Goal: Transaction & Acquisition: Obtain resource

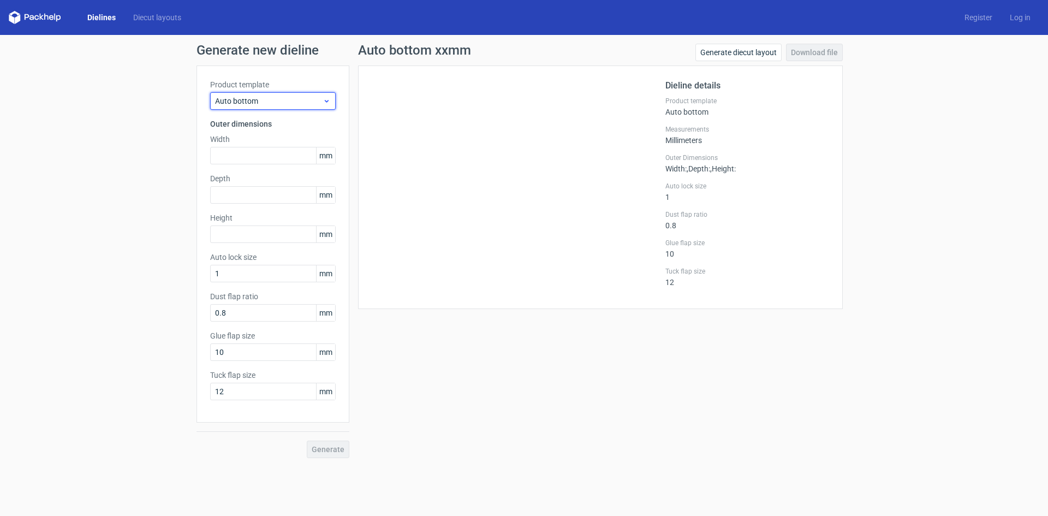
click at [251, 101] on span "Auto bottom" at bounding box center [269, 101] width 108 height 11
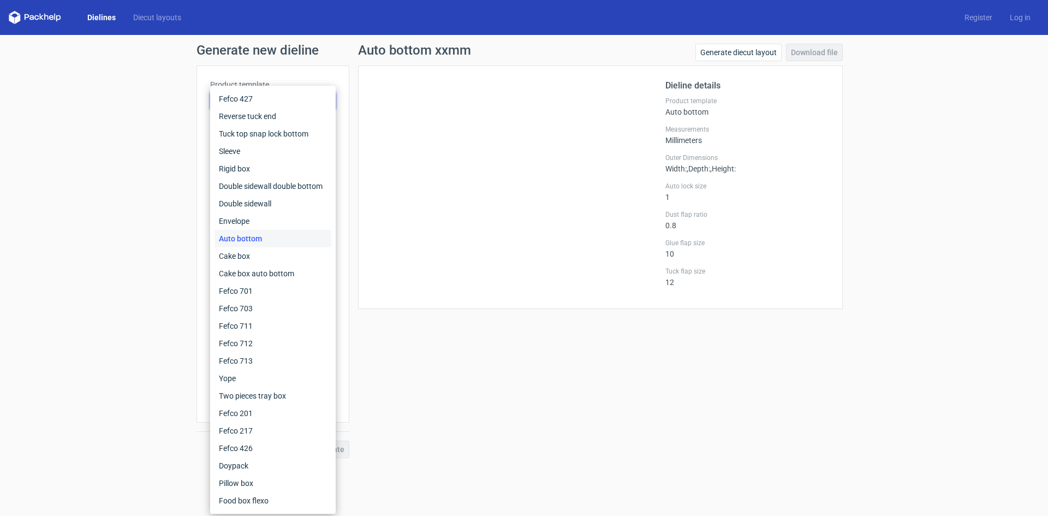
click at [126, 148] on div "Generate new dieline Product template Auto bottom Outer dimensions Width mm Dep…" at bounding box center [524, 251] width 1048 height 432
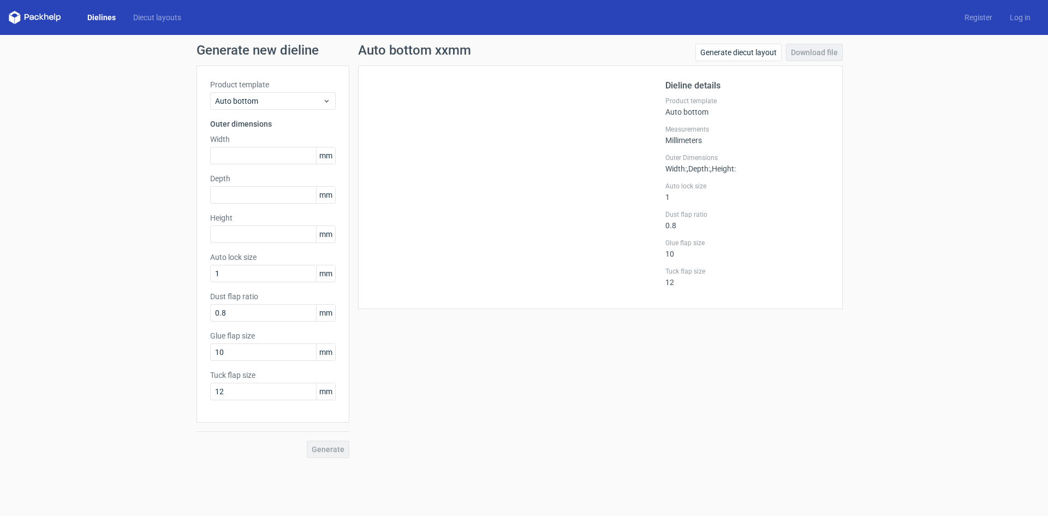
click at [103, 17] on link "Dielines" at bounding box center [102, 17] width 46 height 11
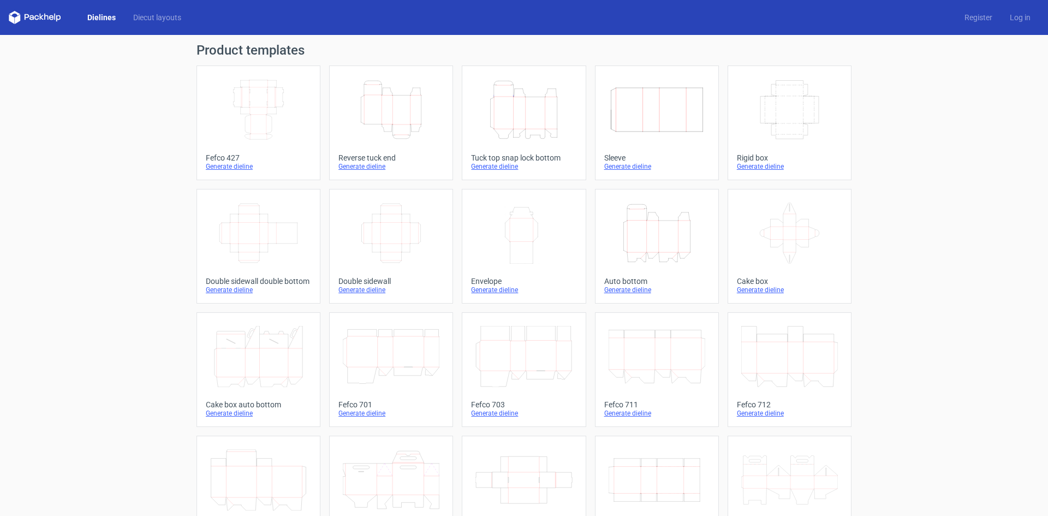
click at [565, 111] on icon "Height Depth Width" at bounding box center [523, 109] width 97 height 61
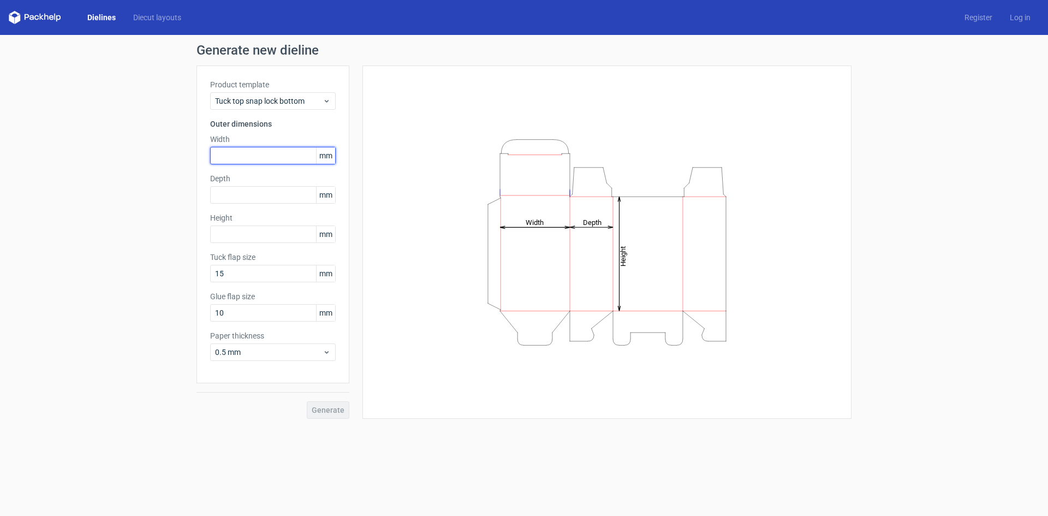
click at [250, 153] on input "text" at bounding box center [273, 155] width 126 height 17
type input "8"
type input "70"
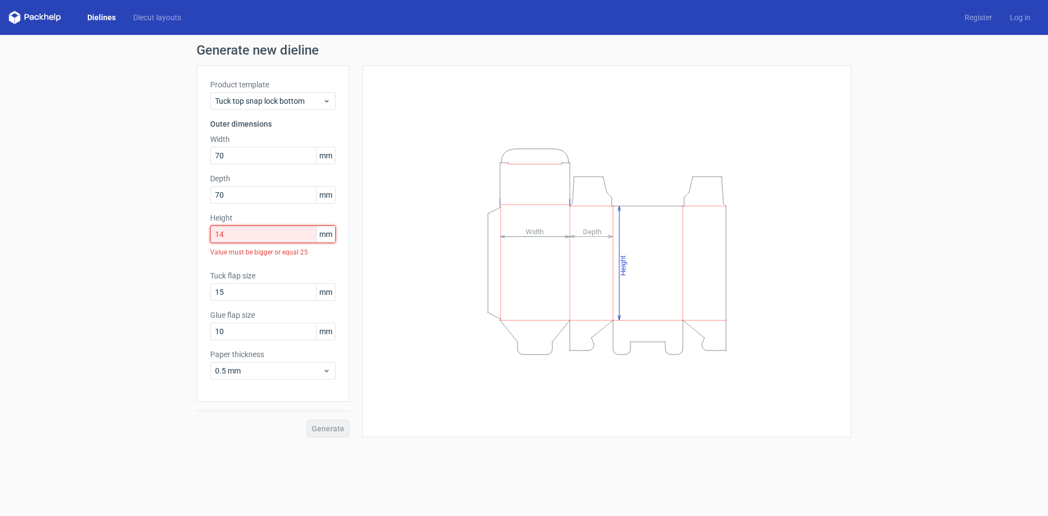
click at [242, 242] on input "14" at bounding box center [273, 233] width 126 height 17
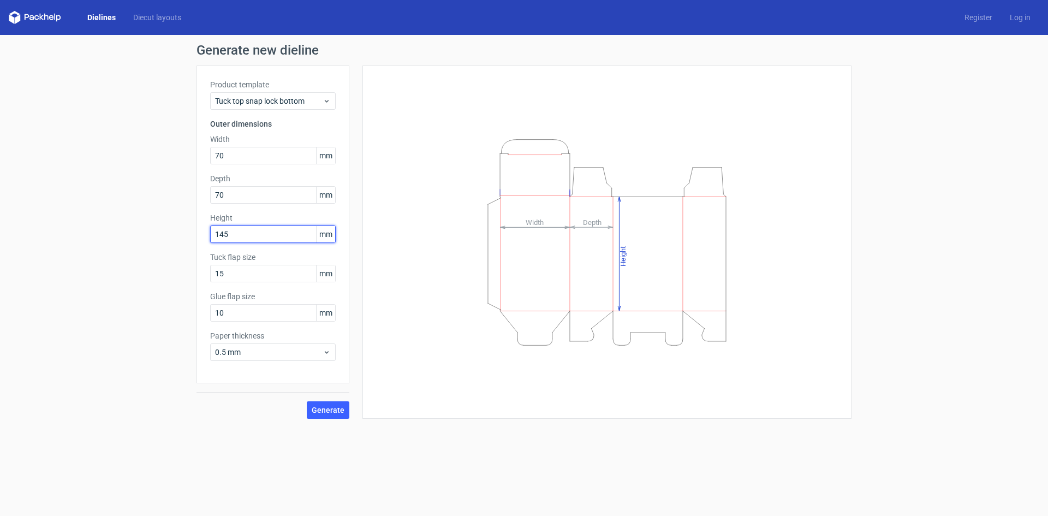
type input "145"
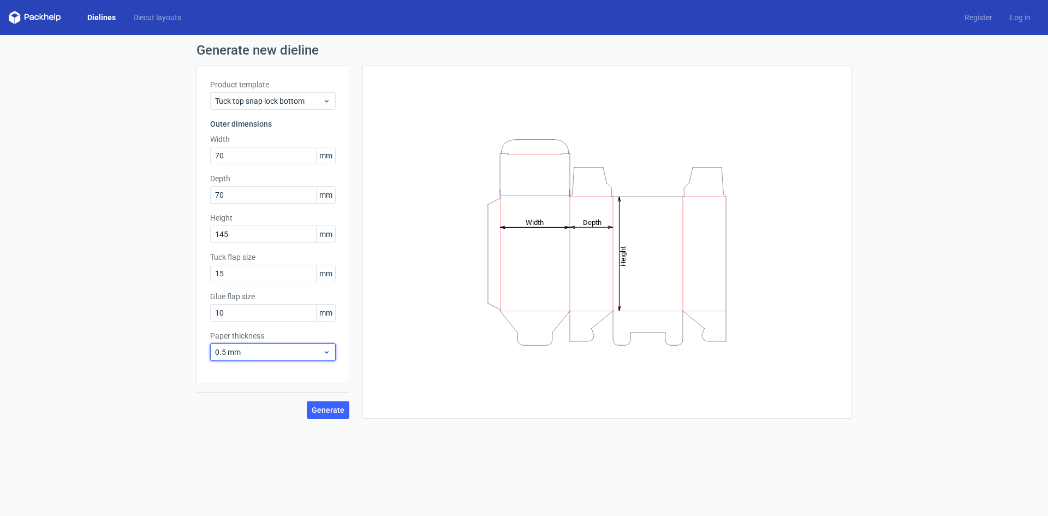
click at [249, 353] on span "0.5 mm" at bounding box center [269, 352] width 108 height 11
click at [248, 371] on div "0.4 mm" at bounding box center [272, 375] width 117 height 17
click at [326, 408] on span "Generate" at bounding box center [328, 410] width 33 height 8
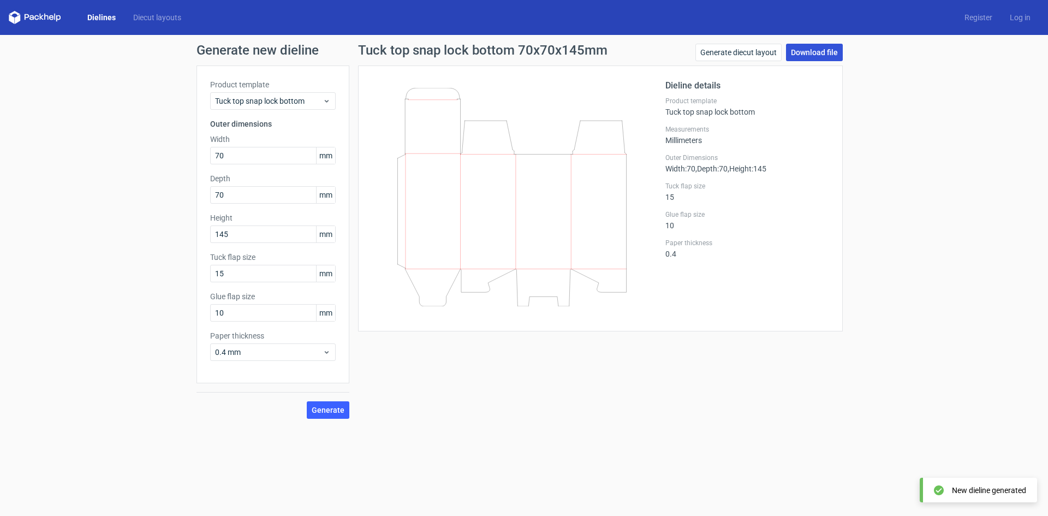
click at [802, 54] on link "Download file" at bounding box center [814, 52] width 57 height 17
click at [825, 52] on link "Download file" at bounding box center [814, 52] width 57 height 17
click at [338, 415] on button "Generate" at bounding box center [328, 409] width 43 height 17
click at [331, 403] on button "Generate" at bounding box center [328, 409] width 43 height 17
click at [828, 56] on link "Download file" at bounding box center [814, 52] width 57 height 17
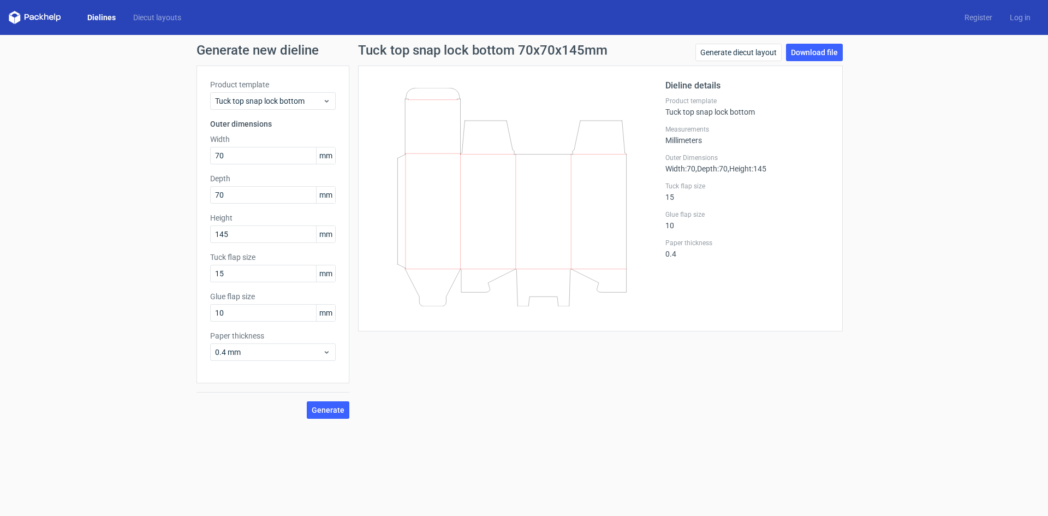
click at [95, 17] on link "Dielines" at bounding box center [102, 17] width 46 height 11
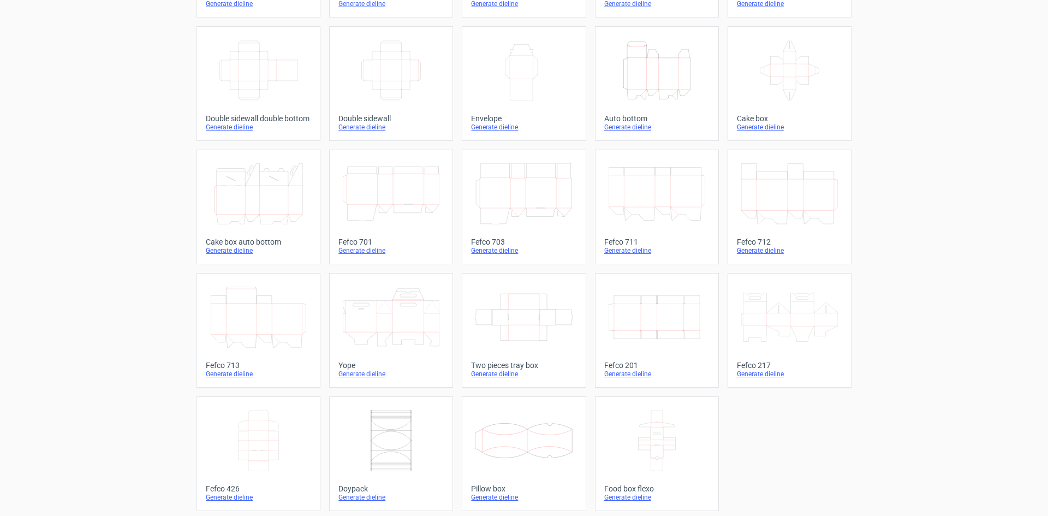
scroll to position [166, 0]
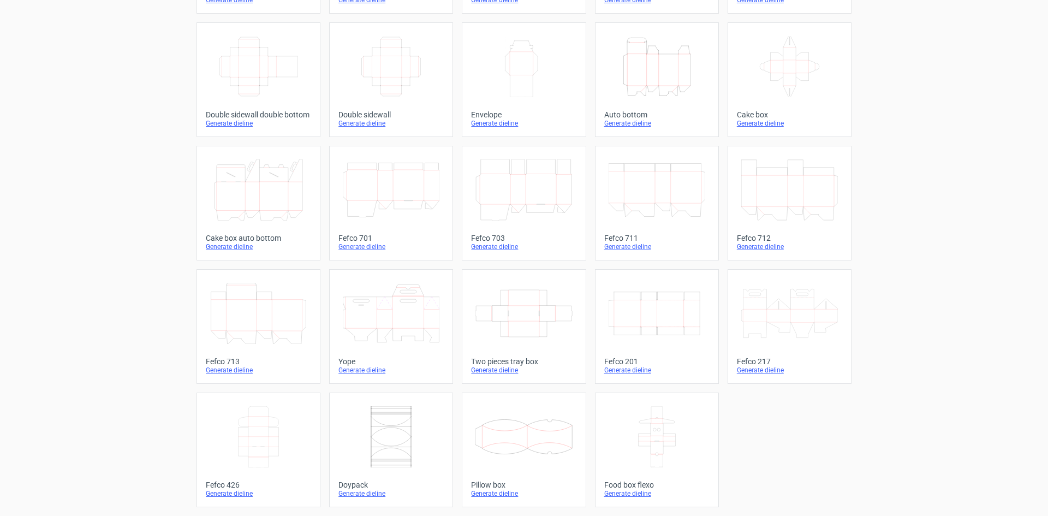
click at [799, 327] on icon at bounding box center [789, 313] width 97 height 61
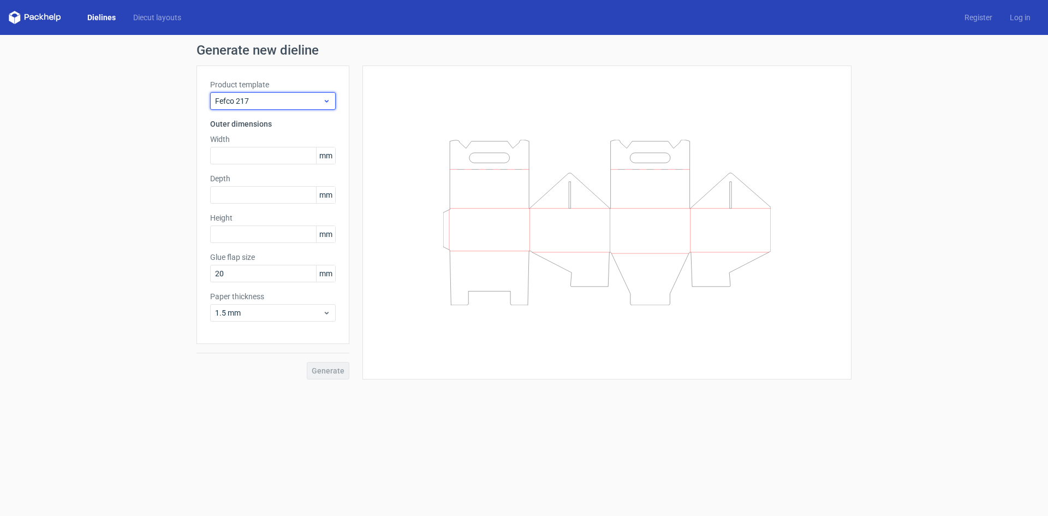
click at [269, 103] on span "Fefco 217" at bounding box center [269, 101] width 108 height 11
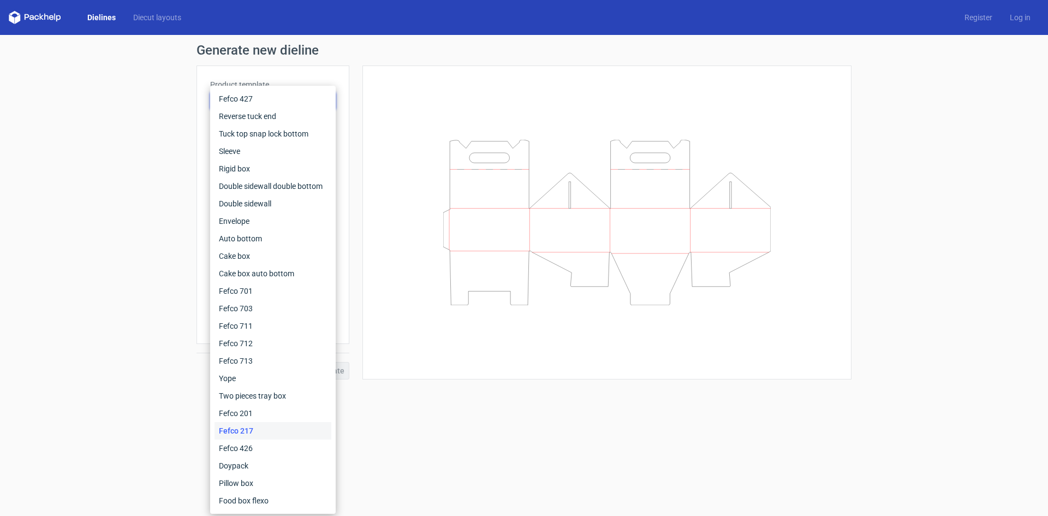
drag, startPoint x: 3, startPoint y: 179, endPoint x: 81, endPoint y: 173, distance: 78.3
click at [5, 181] on div "Generate new dieline Product template Fefco 217 Outer dimensions Width mm Depth…" at bounding box center [524, 211] width 1048 height 353
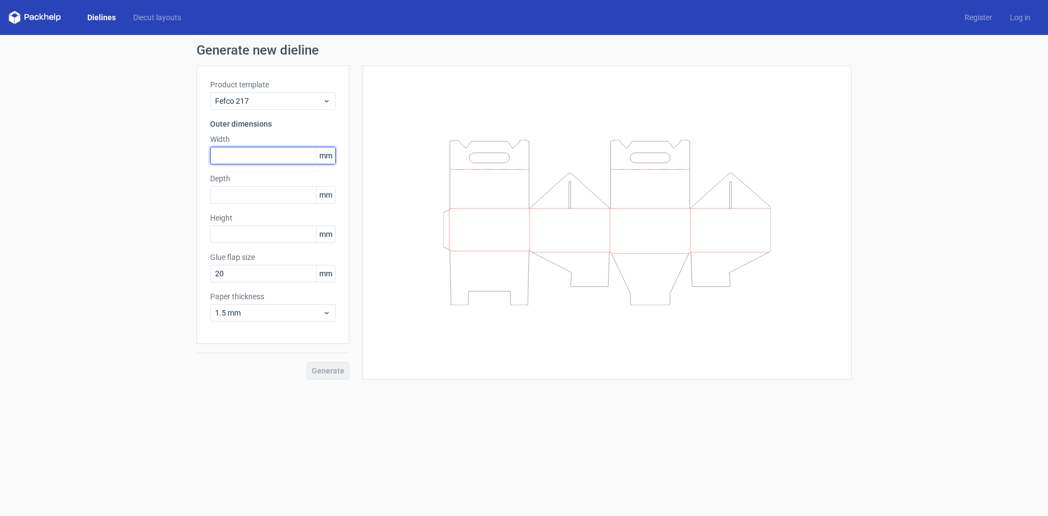
click at [237, 161] on input "text" at bounding box center [273, 155] width 126 height 17
type input "8"
type input "70"
type input "145"
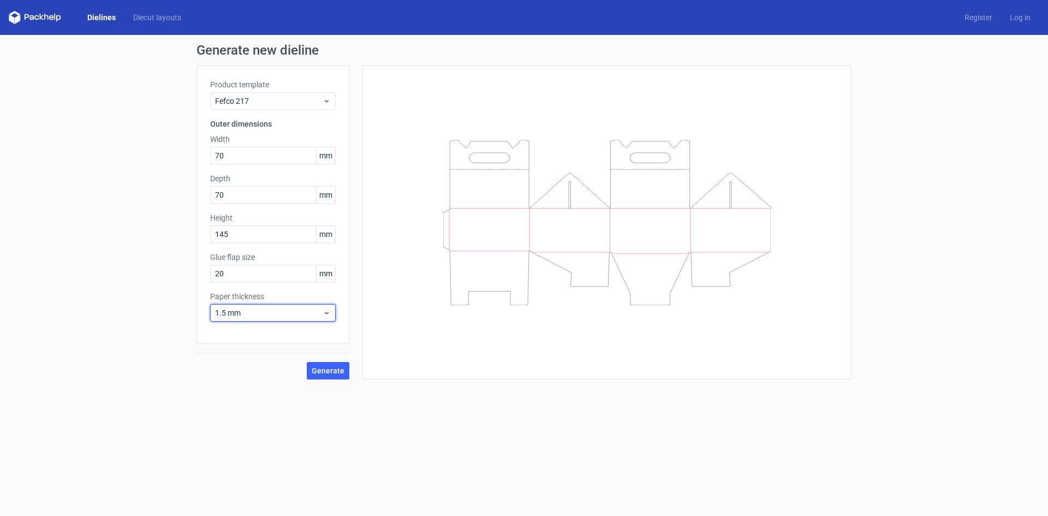
drag, startPoint x: 278, startPoint y: 317, endPoint x: 266, endPoint y: 322, distance: 13.5
click at [278, 317] on span "1.5 mm" at bounding box center [269, 312] width 108 height 11
click at [256, 335] on div "0.4 mm" at bounding box center [272, 336] width 117 height 17
click at [330, 369] on span "Generate" at bounding box center [328, 371] width 33 height 8
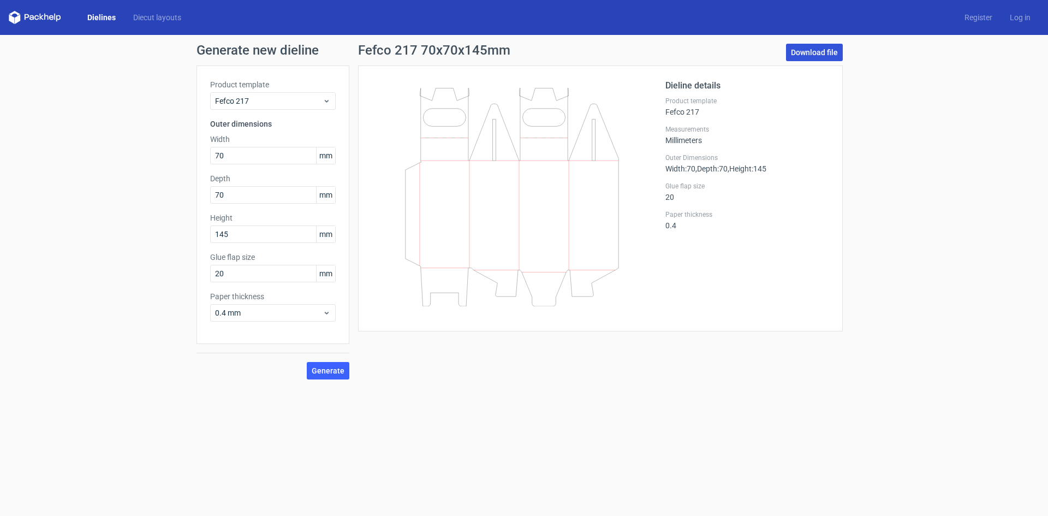
click at [809, 54] on link "Download file" at bounding box center [814, 52] width 57 height 17
click at [98, 11] on div "Dielines Diecut layouts" at bounding box center [99, 17] width 181 height 13
click at [99, 21] on link "Dielines" at bounding box center [102, 17] width 46 height 11
